Goal: Obtain resource: Obtain resource

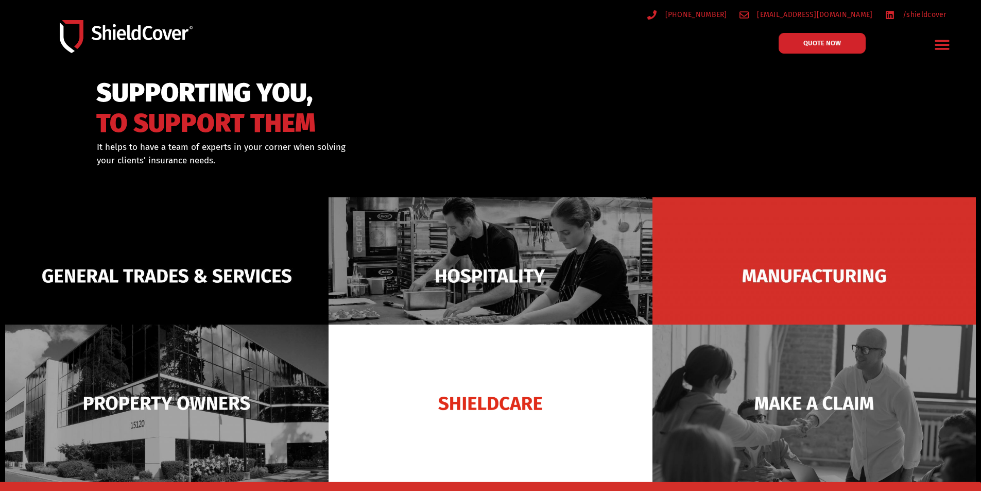
click at [941, 38] on icon "Menu Toggle" at bounding box center [942, 45] width 16 height 16
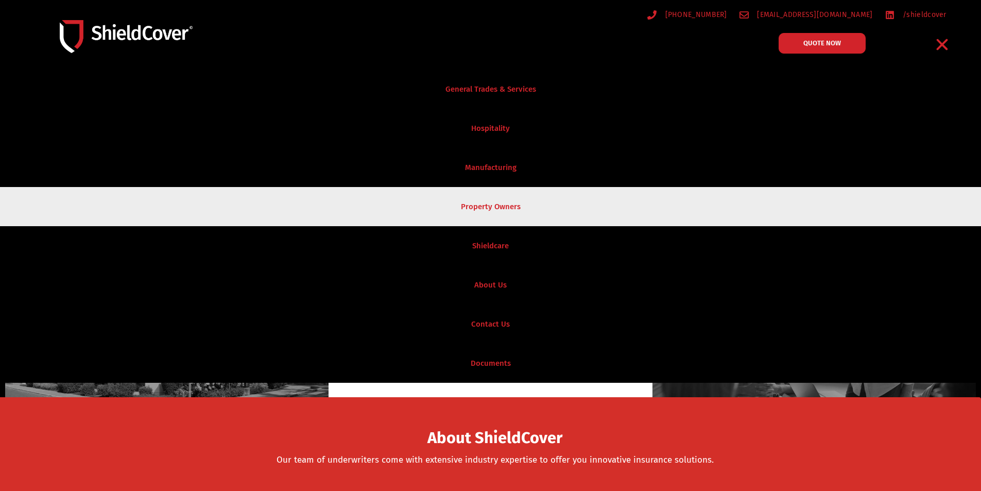
scroll to position [103, 0]
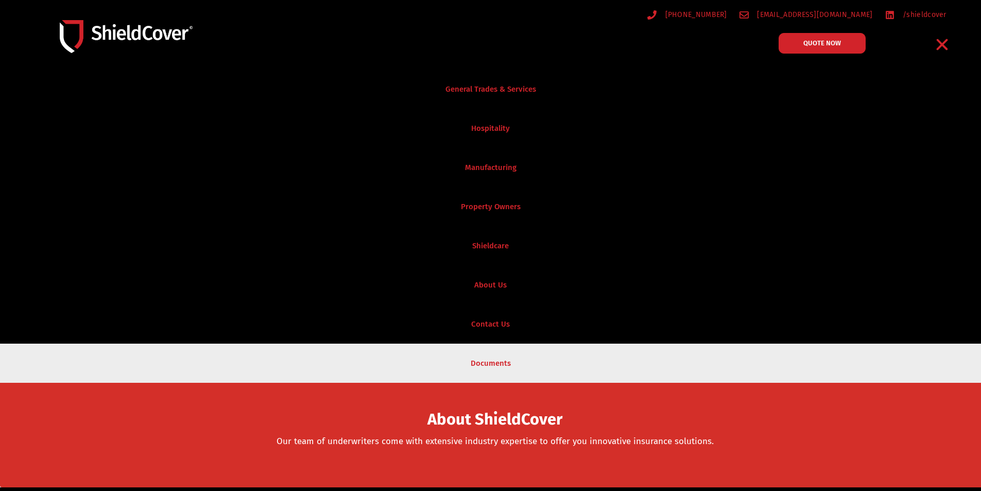
click at [487, 365] on link "Documents" at bounding box center [490, 363] width 981 height 39
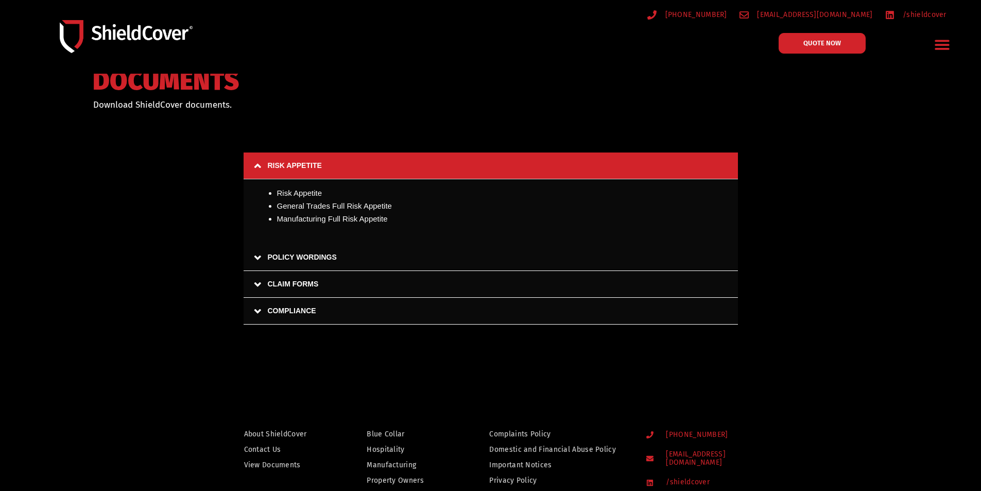
click at [258, 307] on link "COMPLIANCE" at bounding box center [491, 311] width 494 height 27
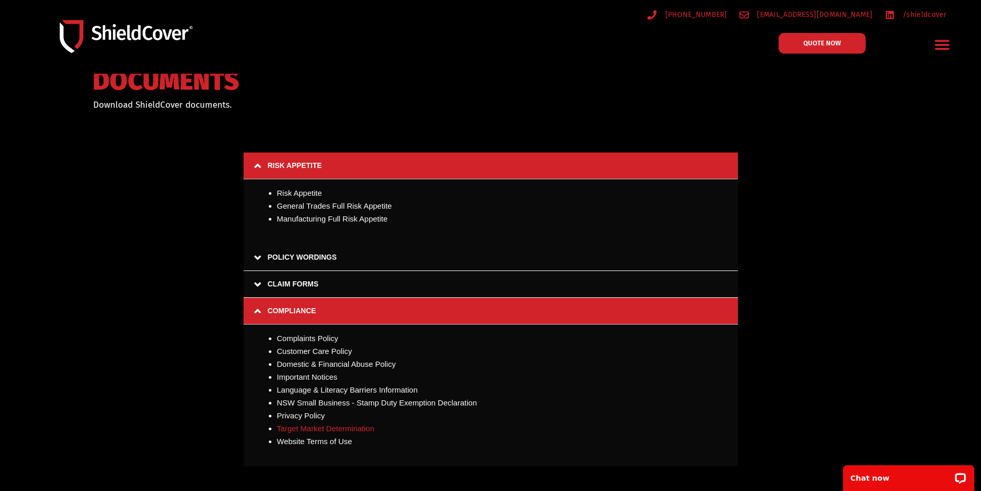
click at [361, 432] on link "Target Market Determination" at bounding box center [325, 428] width 97 height 9
